Goal: Navigation & Orientation: Find specific page/section

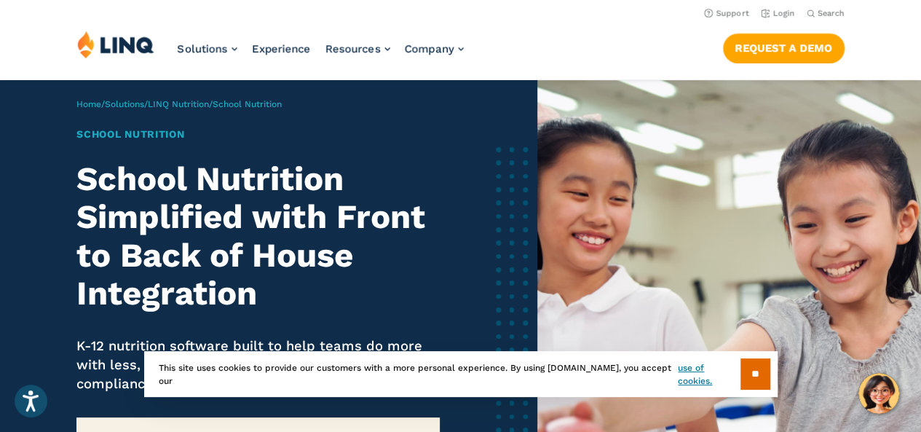
click at [16, 164] on div "Home / Solutions / LINQ Nutrition / School Nutrition School Nutrition School Nu…" at bounding box center [268, 324] width 537 height 489
click at [124, 49] on img at bounding box center [115, 45] width 77 height 28
